Goal: Obtain resource: Download file/media

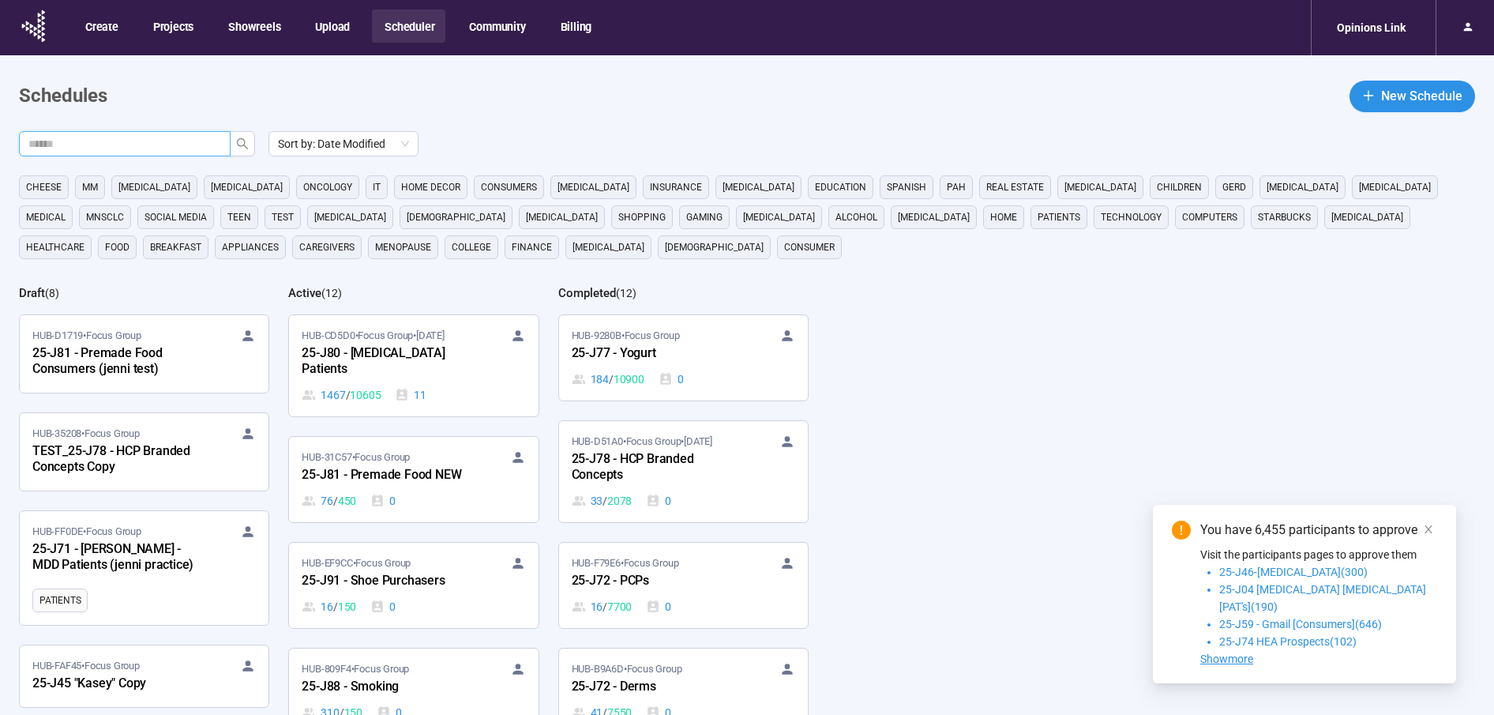
click at [163, 145] on input "text" at bounding box center [118, 143] width 180 height 17
type input "***"
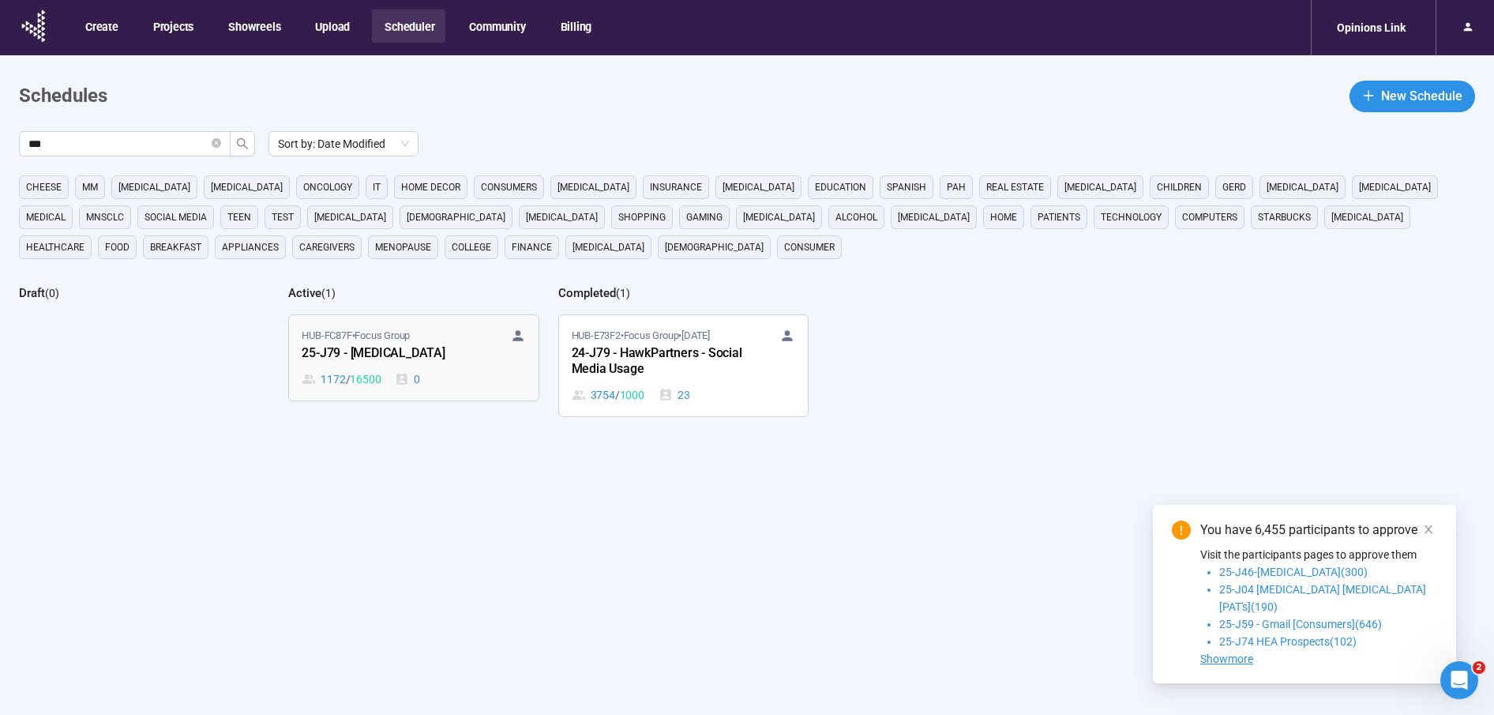
click at [458, 321] on link "HUB-FC87F • Focus Group 25-J79 - Cancer 1172 / 16500 0" at bounding box center [413, 357] width 249 height 85
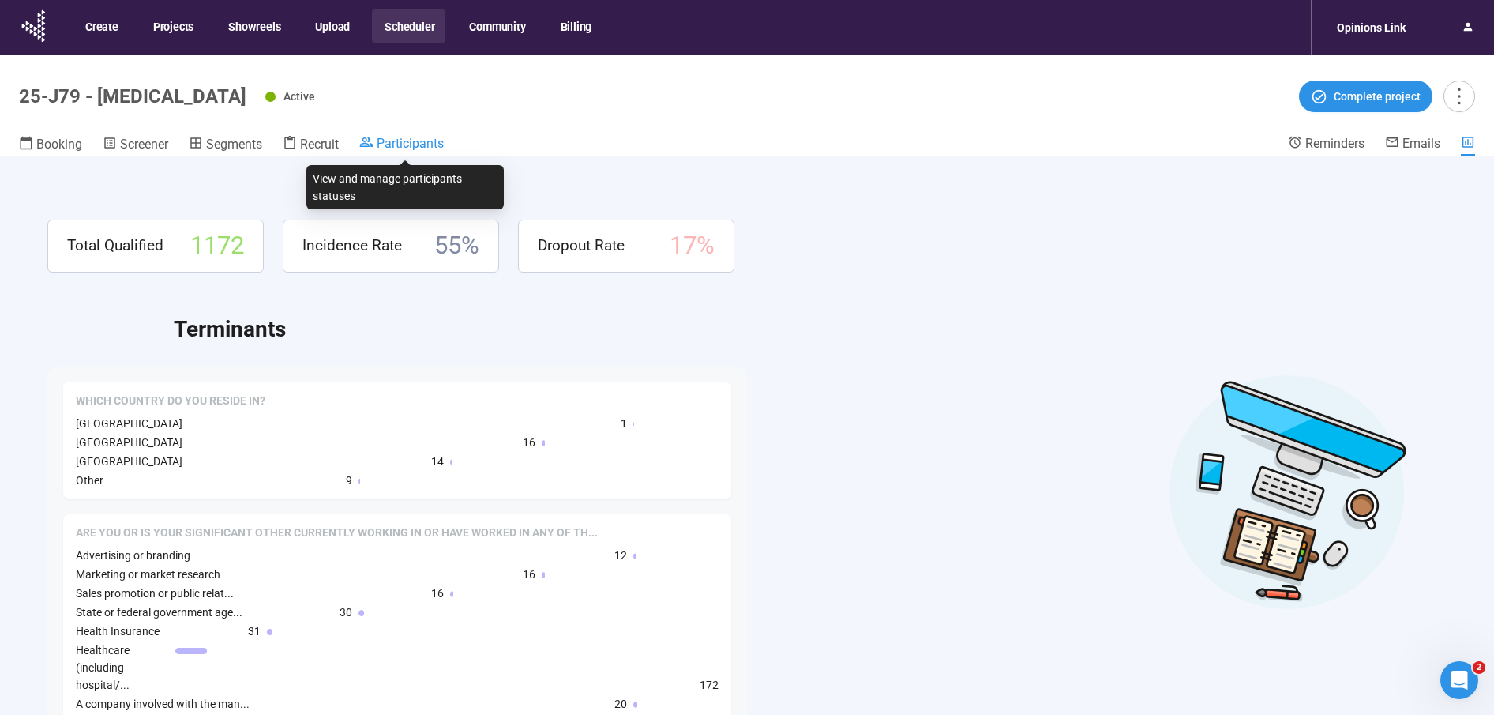
click at [418, 149] on span "Participants" at bounding box center [410, 143] width 67 height 15
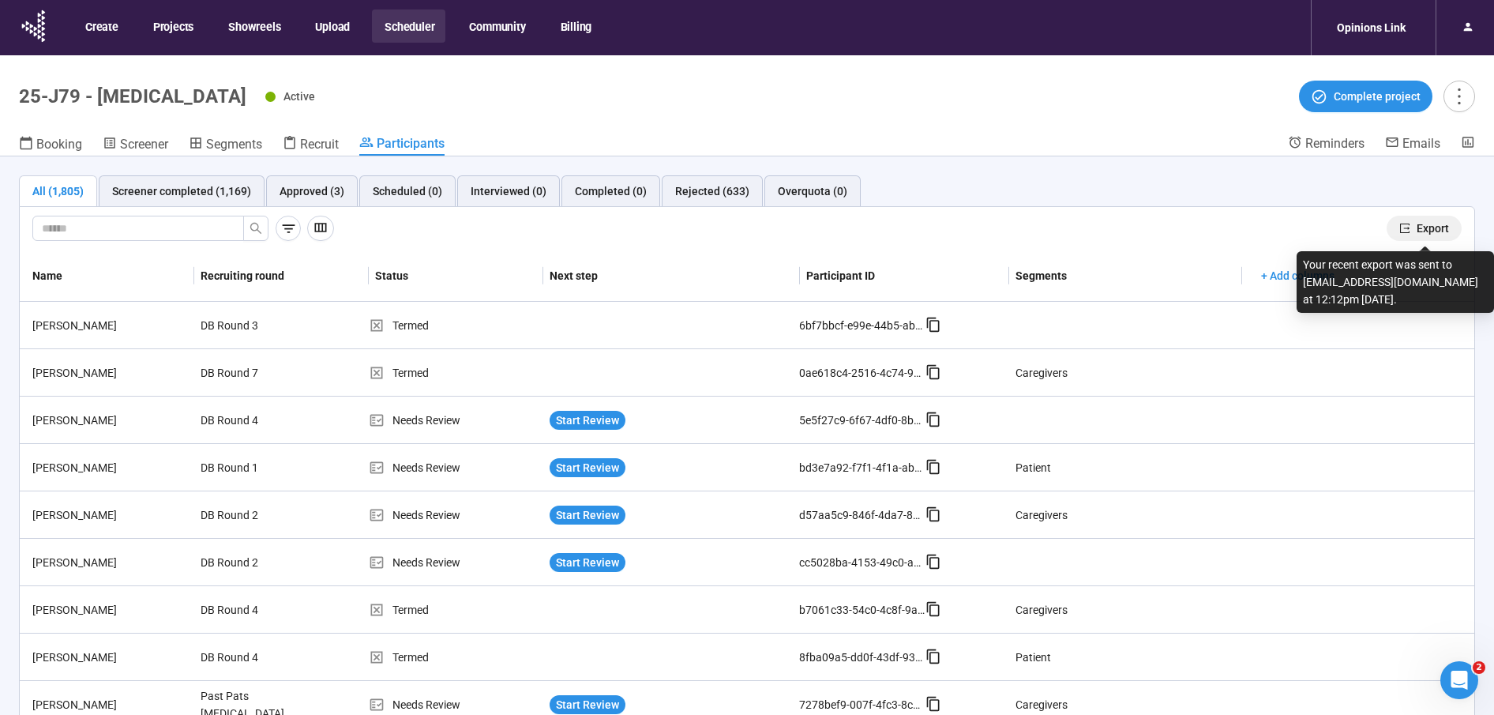
click at [1430, 223] on span "Export" at bounding box center [1433, 228] width 32 height 17
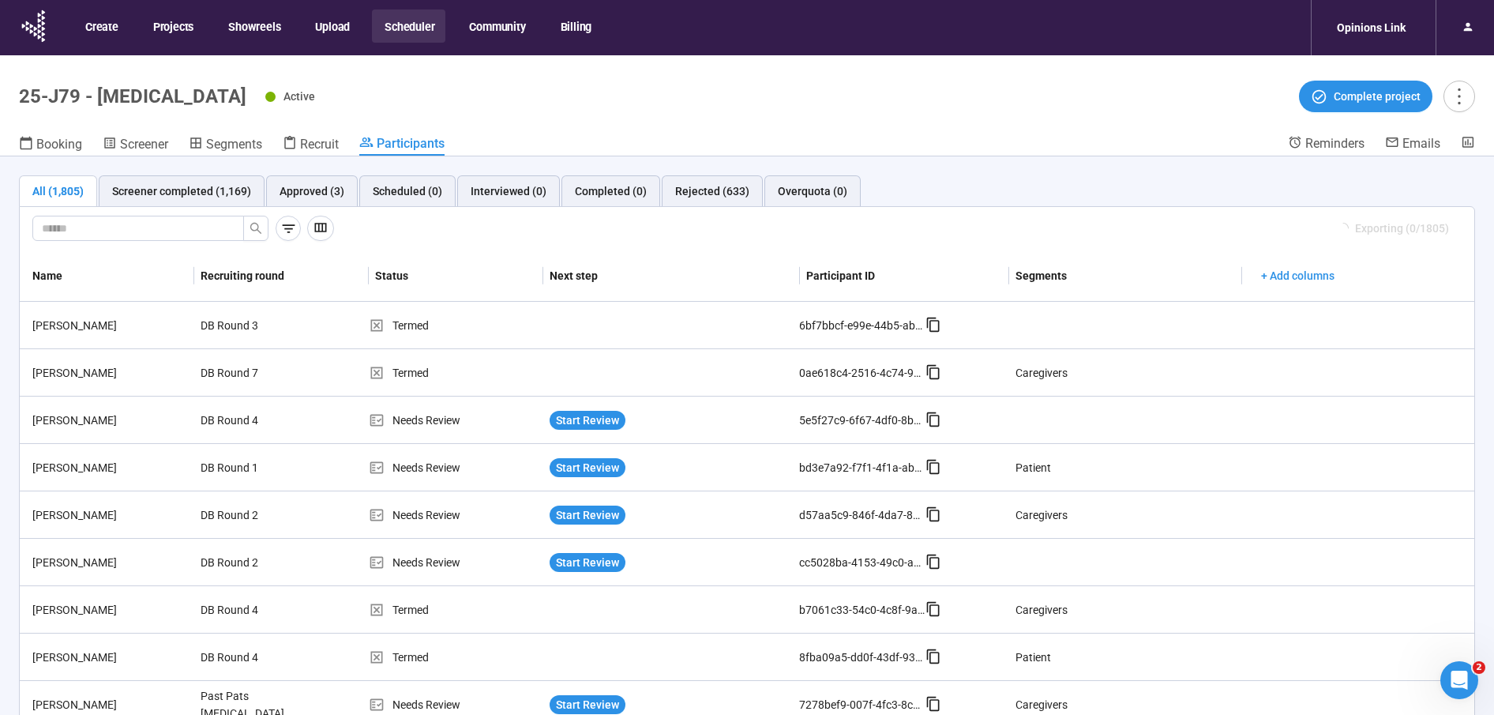
click at [412, 21] on button "Scheduler" at bounding box center [408, 25] width 73 height 33
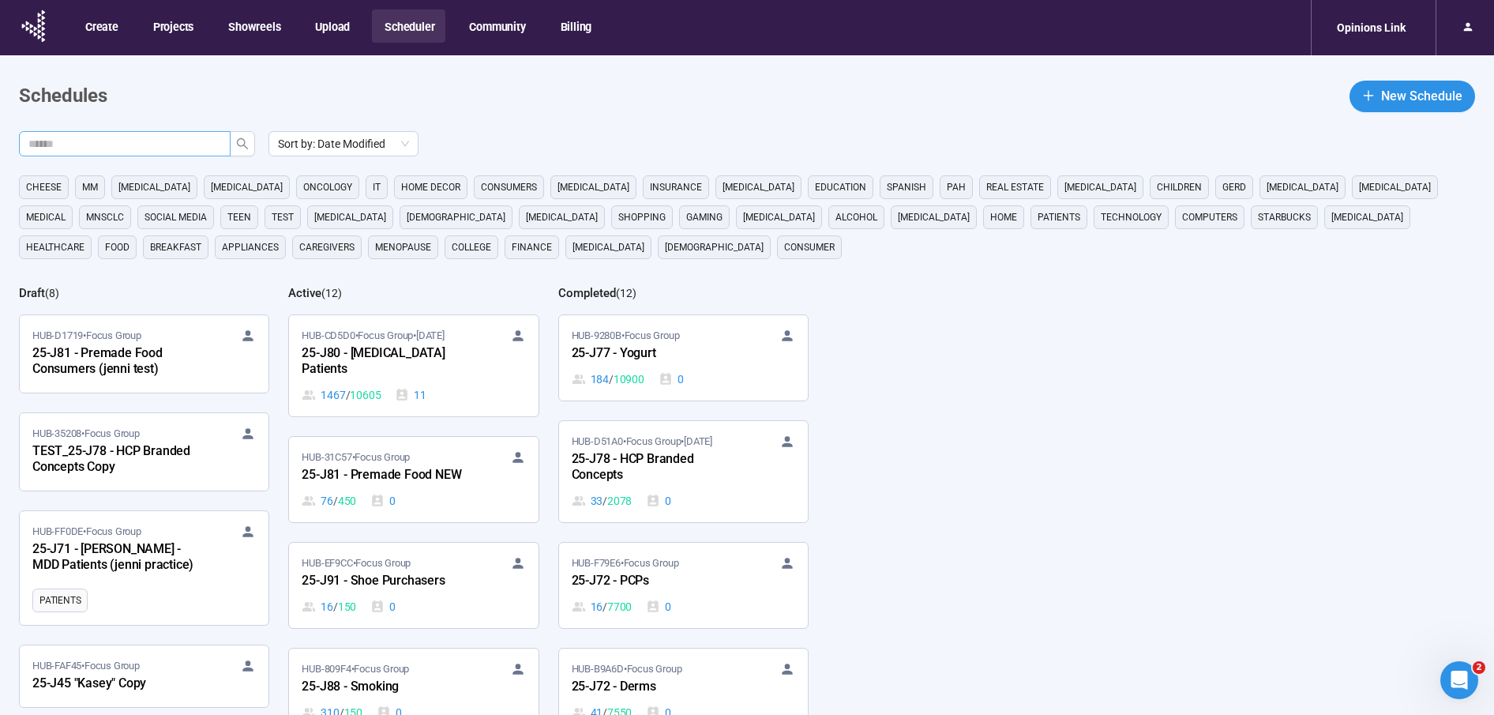
click at [183, 141] on input "text" at bounding box center [118, 143] width 180 height 17
type input "***"
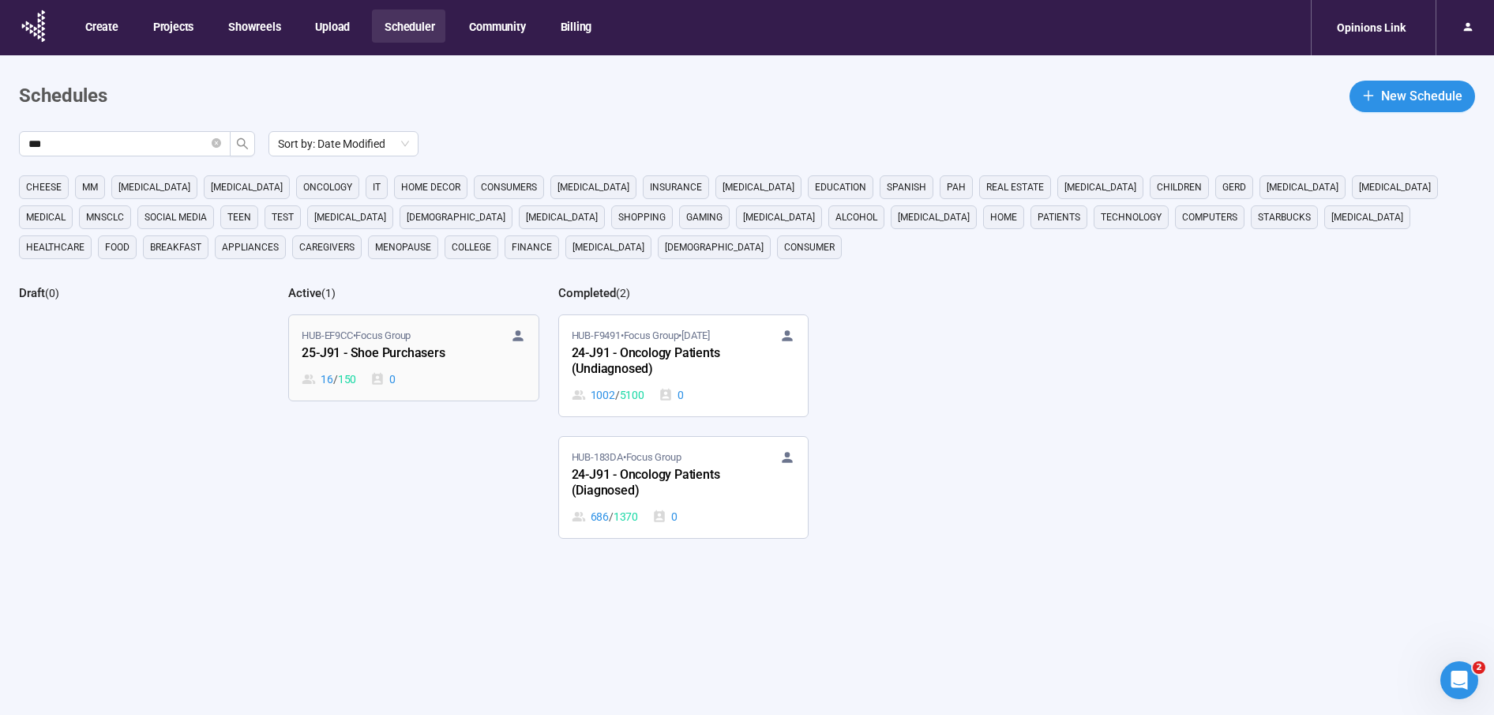
click at [448, 346] on div "25-J91 - Shoe Purchasers" at bounding box center [389, 353] width 174 height 21
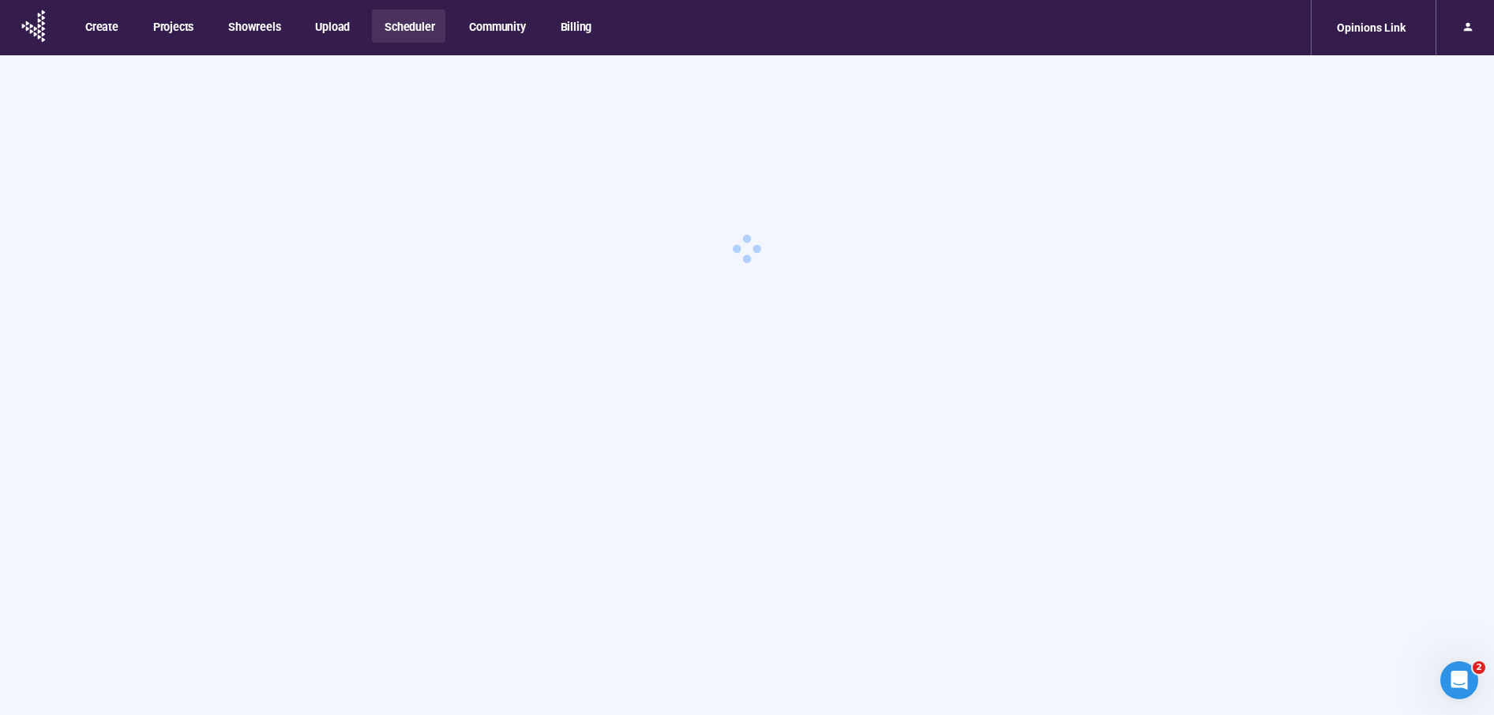
click at [448, 346] on main at bounding box center [747, 412] width 1494 height 715
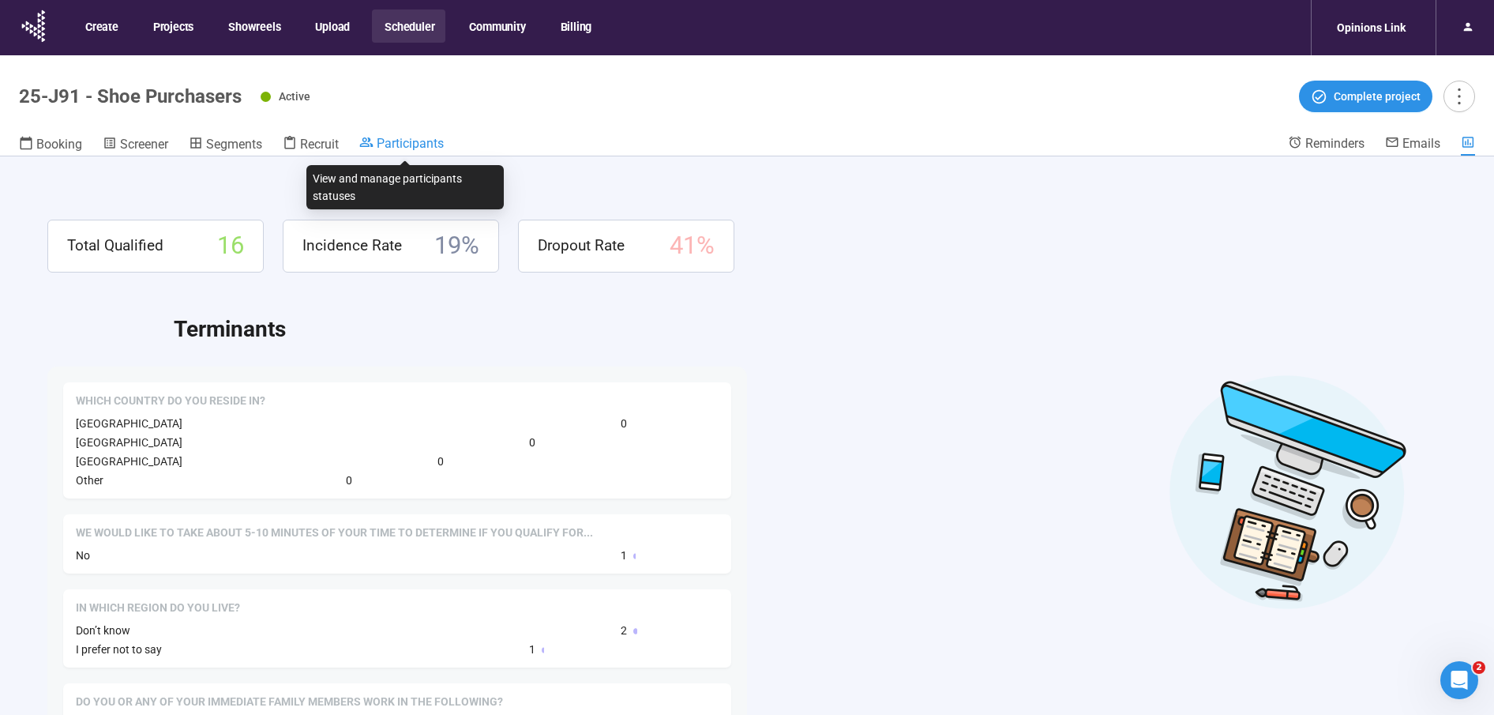
click at [395, 138] on span "Participants" at bounding box center [410, 143] width 67 height 15
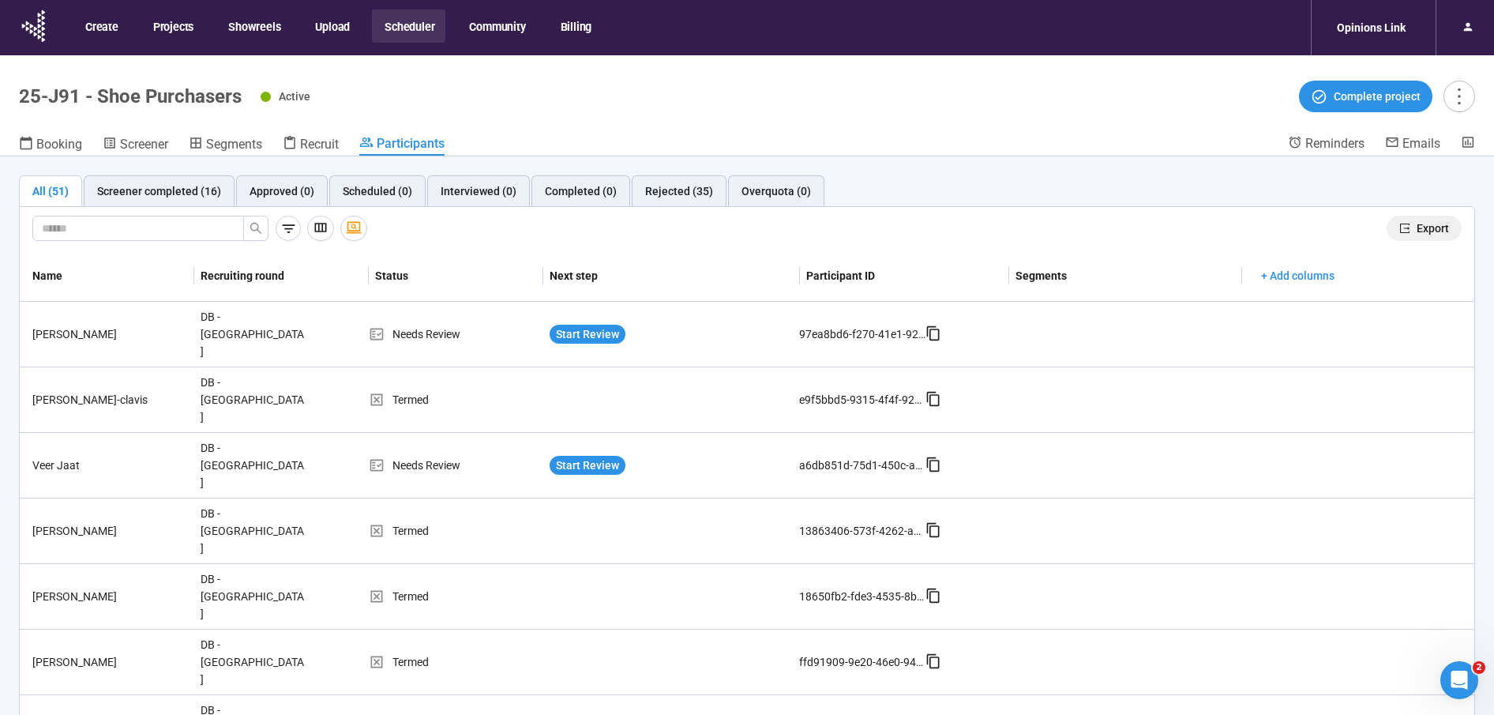
click at [1429, 228] on span "Export" at bounding box center [1433, 228] width 32 height 17
